Goal: Task Accomplishment & Management: Use online tool/utility

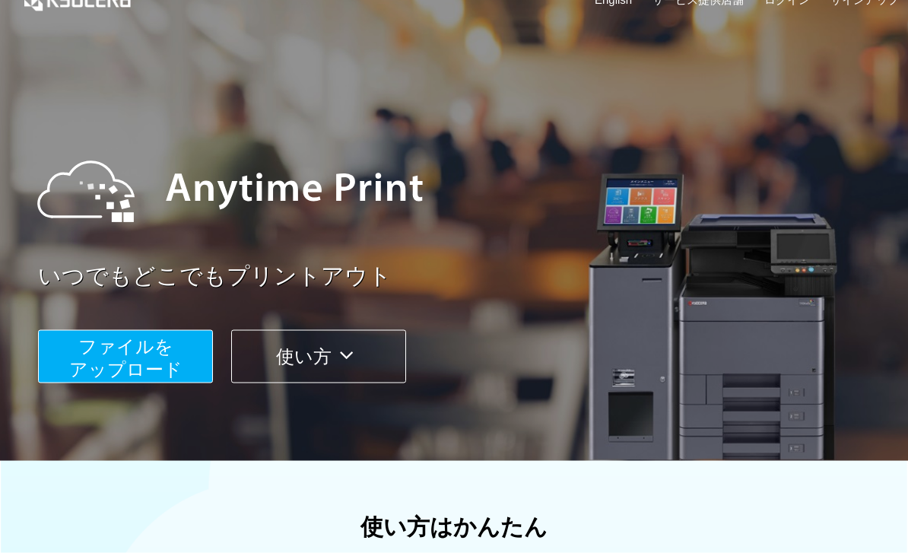
click at [185, 368] on button "ファイルを ​​アップロード" at bounding box center [125, 356] width 175 height 53
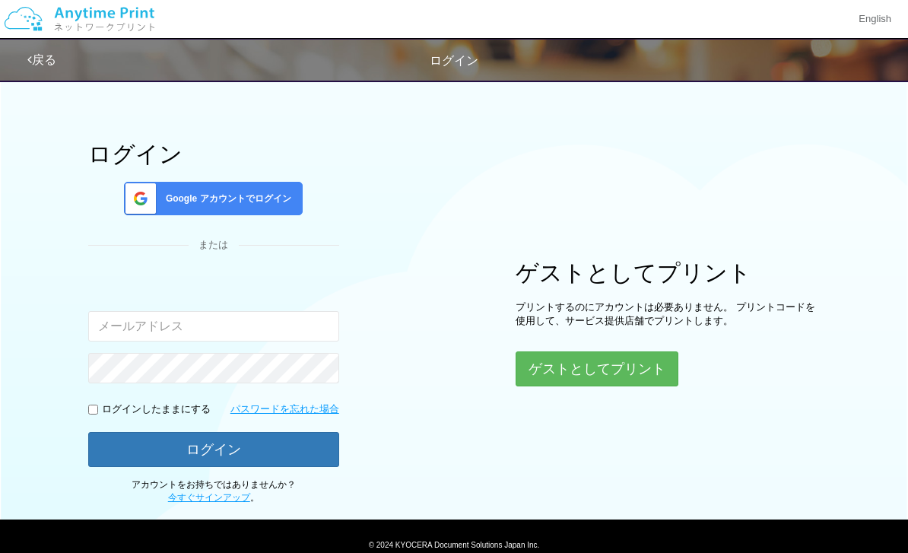
click at [588, 357] on button "ゲストとしてプリント" at bounding box center [597, 368] width 163 height 35
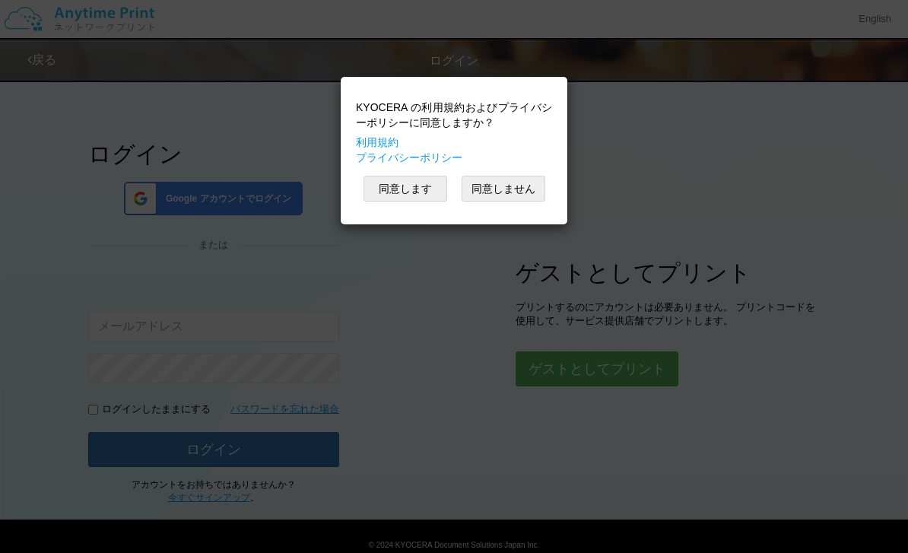
click at [412, 189] on button "同意します" at bounding box center [406, 189] width 84 height 26
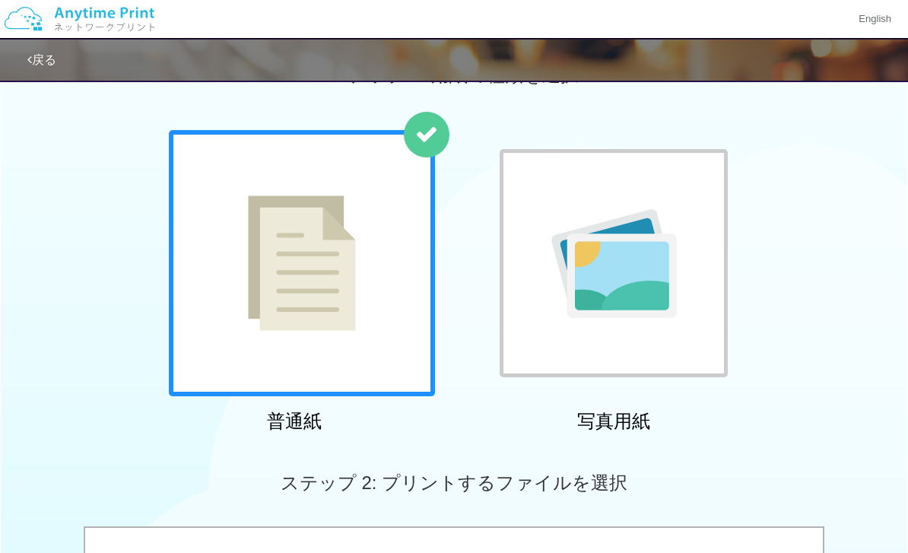
click at [596, 338] on div at bounding box center [614, 263] width 228 height 228
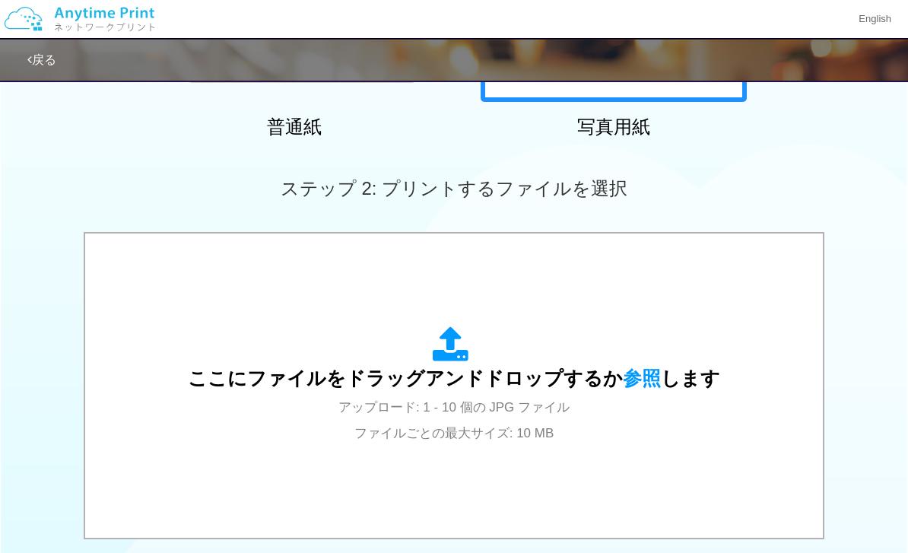
scroll to position [427, 0]
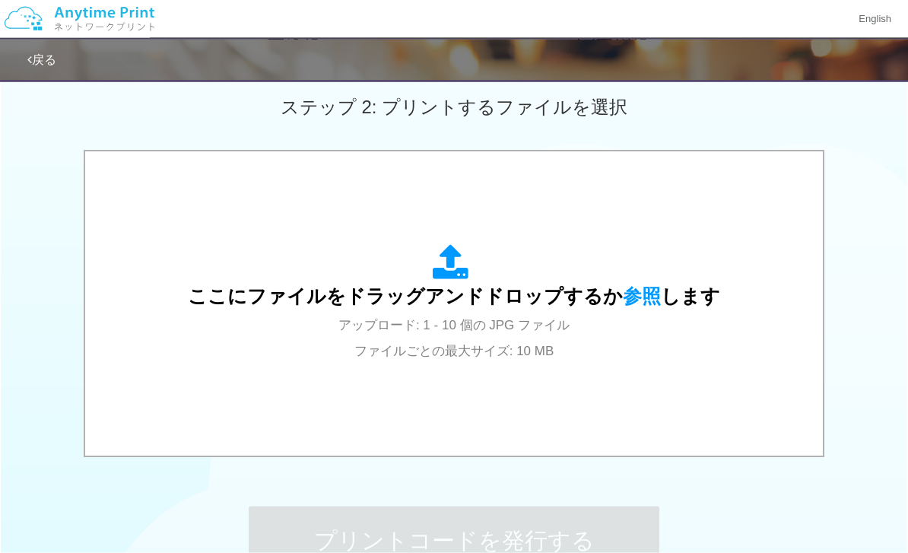
click at [493, 374] on div "ここにファイルをドラッグアンドドロップするか 参照 します アップロード: 1 - 10 個の JPG ファイル ファイルごとの最大サイズ: 10 MB" at bounding box center [453, 304] width 707 height 274
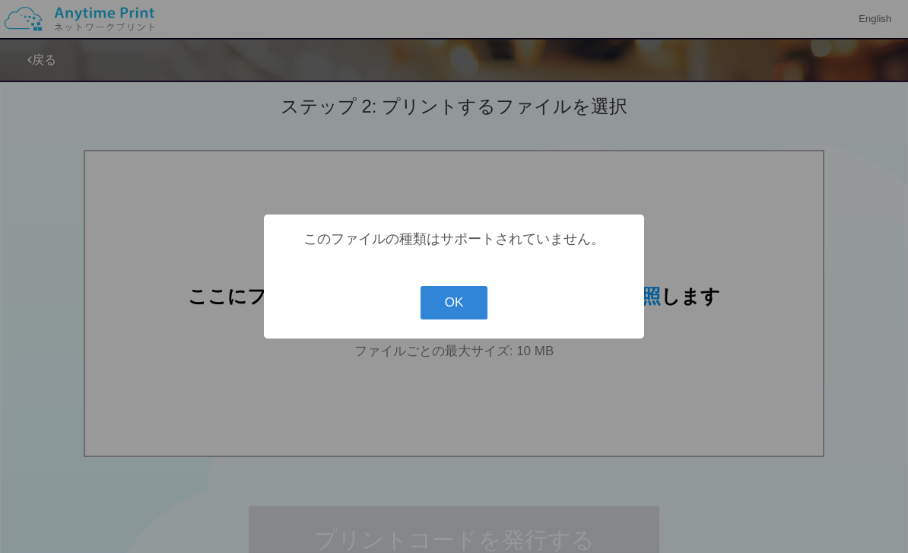
click at [459, 319] on button "OK" at bounding box center [455, 302] width 68 height 33
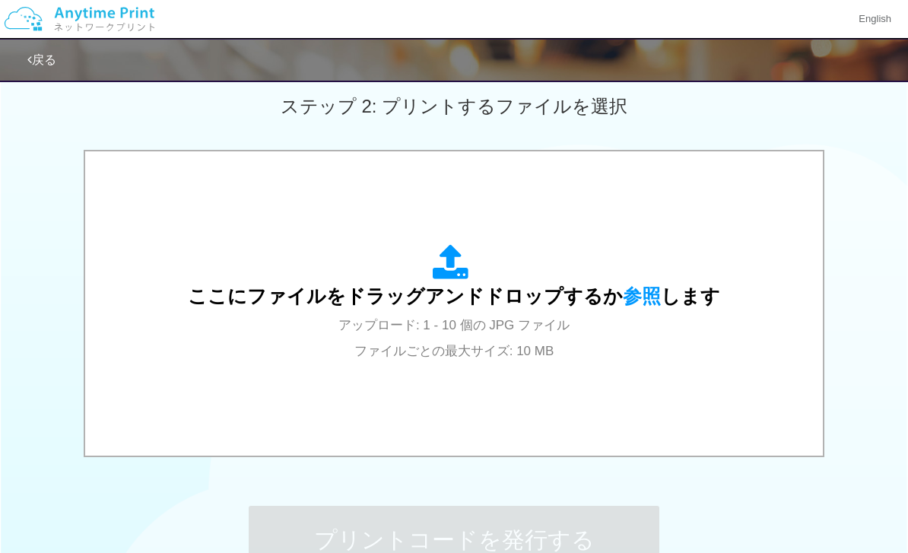
scroll to position [381, 0]
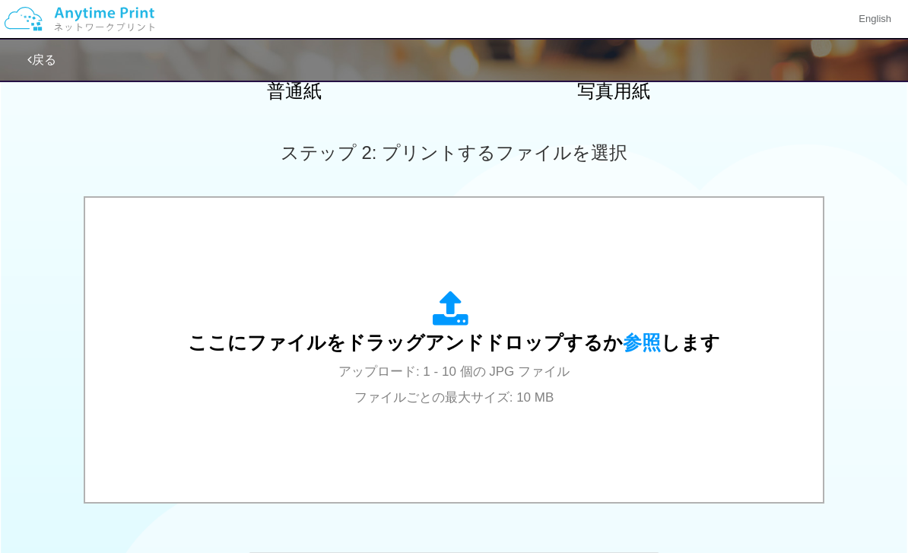
click at [500, 404] on div "ここにファイルをドラッグアンドドロップするか 参照 します アップロード: 1 - 10 個の JPG ファイル ファイルごとの最大サイズ: 10 MB" at bounding box center [454, 350] width 532 height 119
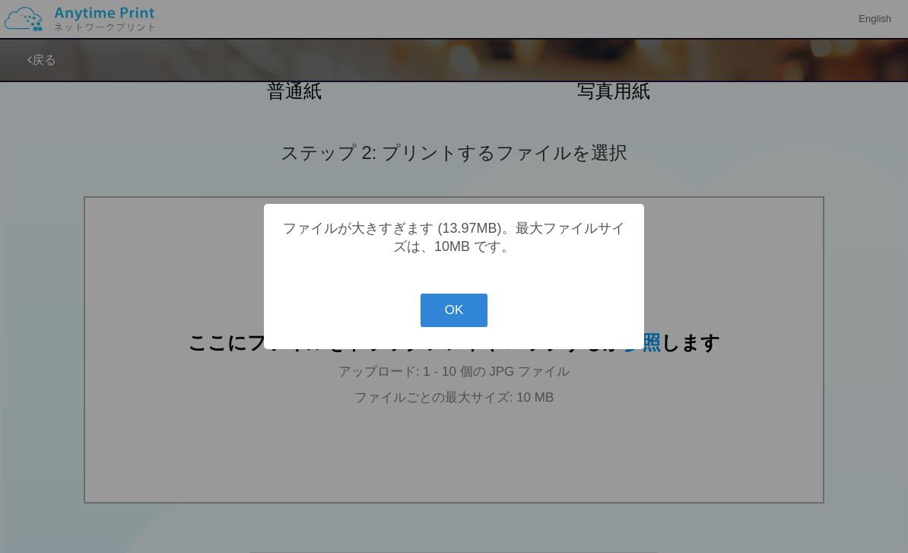
click at [462, 327] on button "OK" at bounding box center [455, 310] width 68 height 33
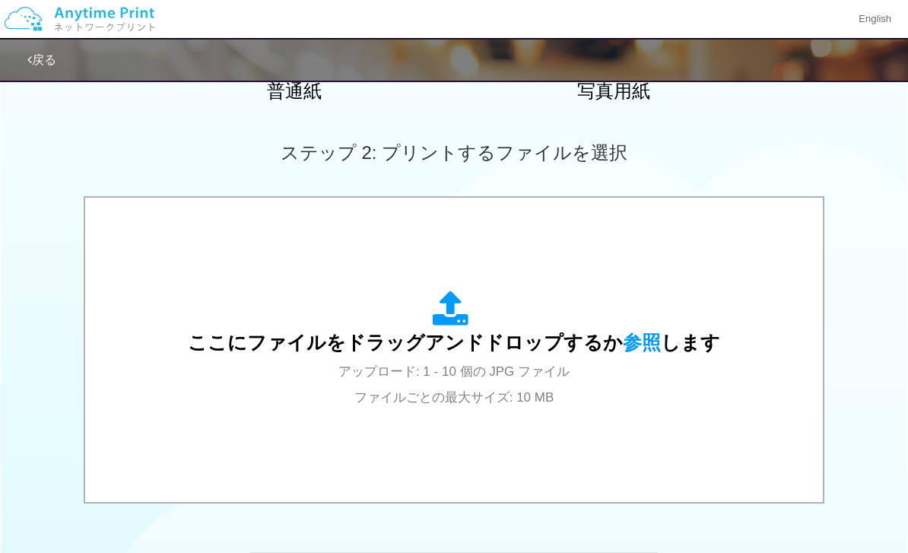
scroll to position [380, 0]
click at [533, 343] on span "ここにファイルをドラッグアンドドロップするか 参照 します" at bounding box center [454, 342] width 532 height 21
click at [499, 402] on span "アップロード: 1 - 10 個の JPG ファイル ファイルごとの最大サイズ: 10 MB" at bounding box center [453, 385] width 231 height 40
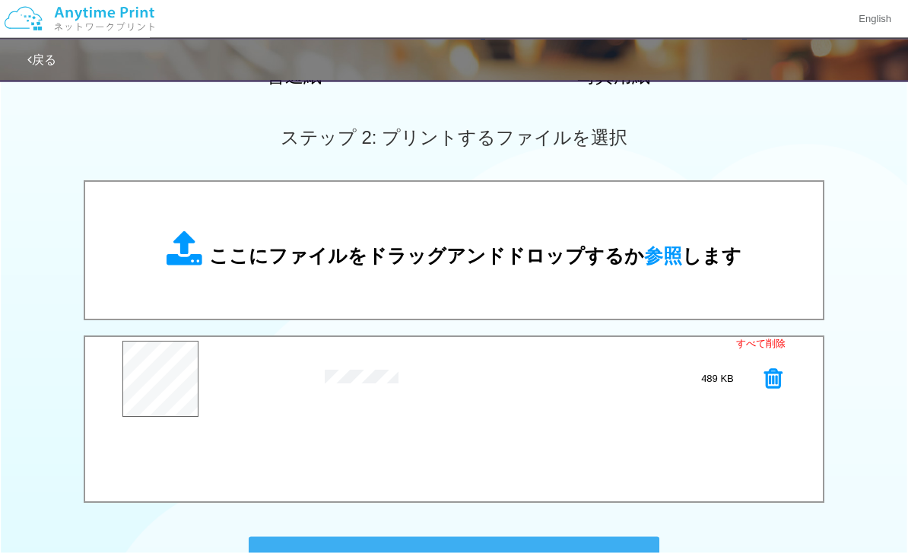
scroll to position [532, 0]
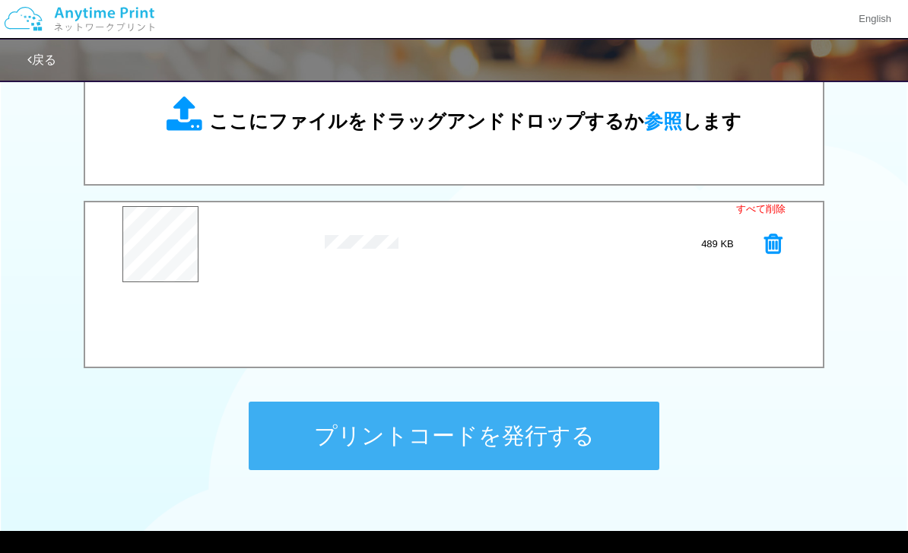
click at [487, 453] on button "プリントコードを発行する" at bounding box center [454, 436] width 411 height 68
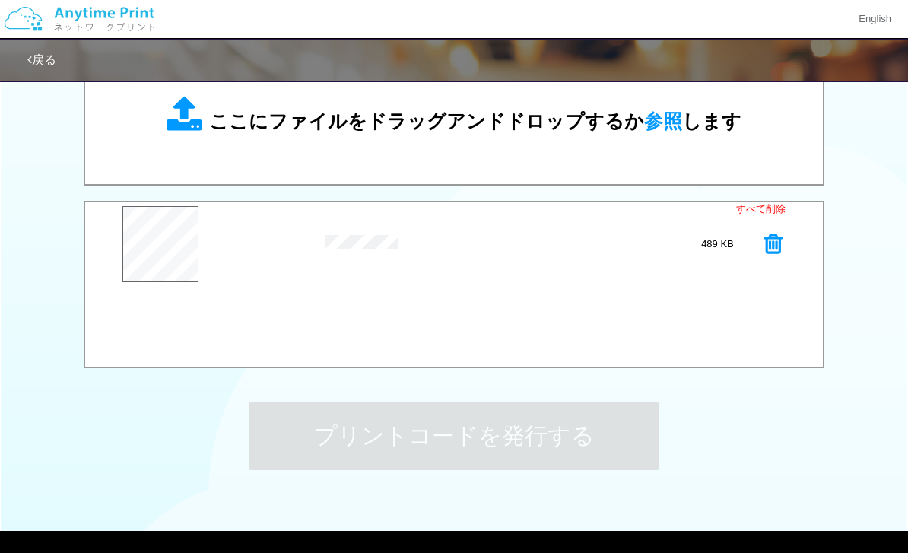
scroll to position [0, 0]
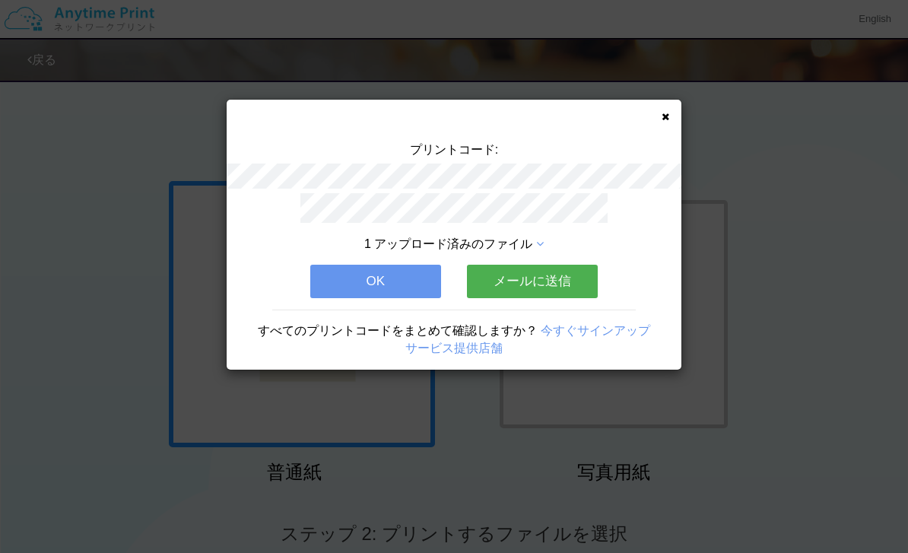
click at [749, 200] on div "プリントコード: 1 アップロード済みのファイル OK メールに送信 すべてのプリントコードをまとめて確認しますか？ 今すぐサインアップ サービス提供店舗" at bounding box center [454, 276] width 908 height 553
click at [662, 121] on icon at bounding box center [666, 117] width 8 height 10
